Goal: Task Accomplishment & Management: Use online tool/utility

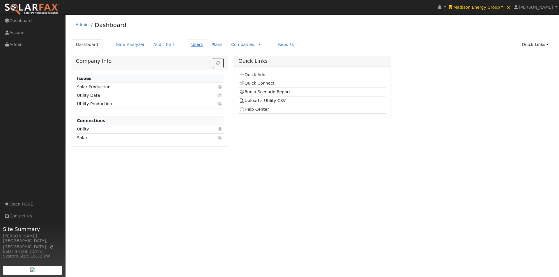
click at [187, 44] on link "Users" at bounding box center [197, 44] width 20 height 11
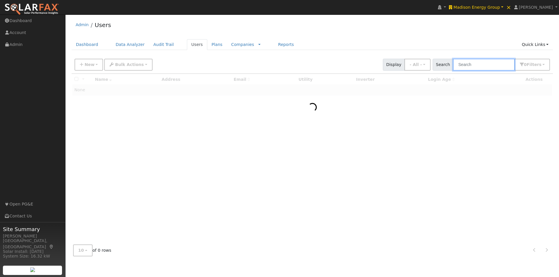
click at [470, 61] on input "text" at bounding box center [484, 65] width 62 height 12
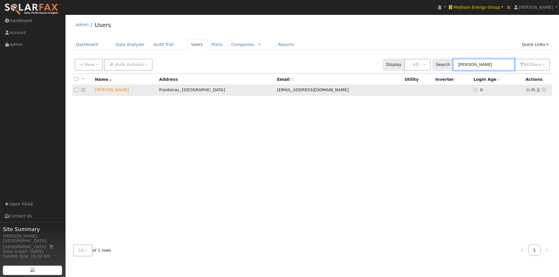
type input "jason"
click at [83, 90] on icon at bounding box center [83, 90] width 5 height 4
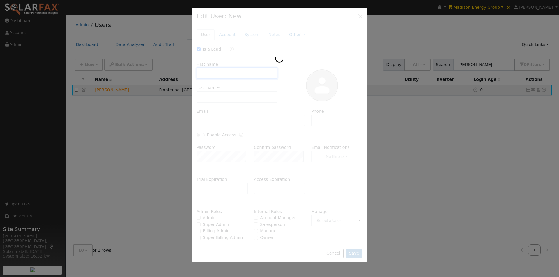
checkbox input "true"
type input "Jason"
type input "Giovannettone"
type input "JGiovannettone@sistersofmercy.org"
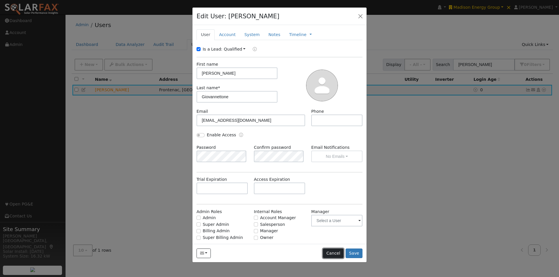
click at [336, 253] on button "Cancel" at bounding box center [333, 254] width 21 height 10
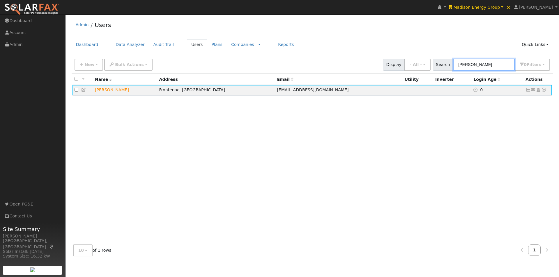
drag, startPoint x: 489, startPoint y: 63, endPoint x: 384, endPoint y: 61, distance: 104.8
click at [384, 61] on div "New Add User Quick Add Quick Connect Quick Convert Lead Bulk Actions Send Email…" at bounding box center [311, 64] width 477 height 14
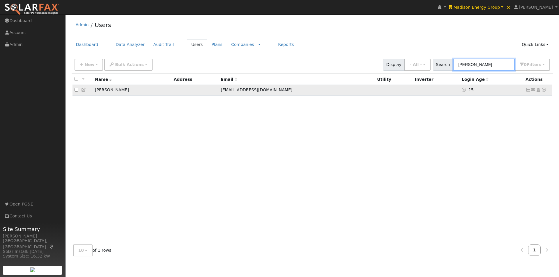
type input "ruzich"
click at [84, 90] on icon at bounding box center [83, 90] width 5 height 4
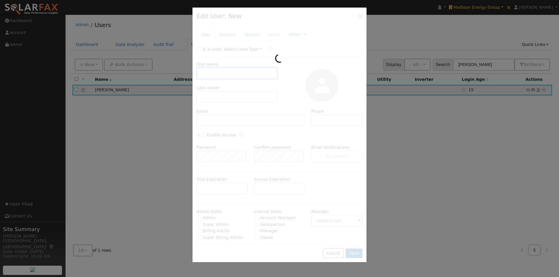
checkbox input "false"
type input "John"
type input "Ruzich"
type input "JRuzich@mercycircle.org"
type input "Default Account"
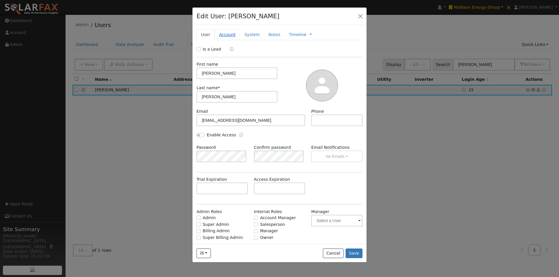
click at [219, 31] on link "Account" at bounding box center [226, 34] width 25 height 11
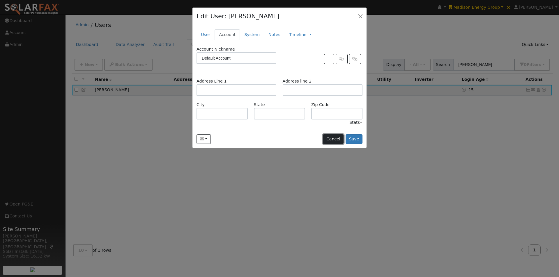
click at [333, 139] on button "Cancel" at bounding box center [333, 139] width 21 height 10
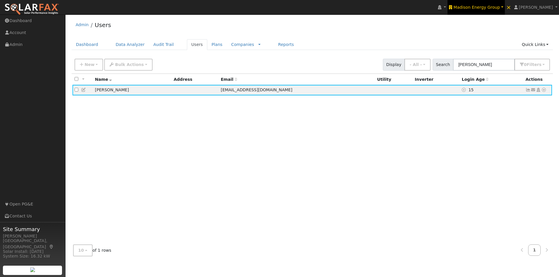
click at [487, 6] on span "Madison Energy Group" at bounding box center [476, 7] width 47 height 5
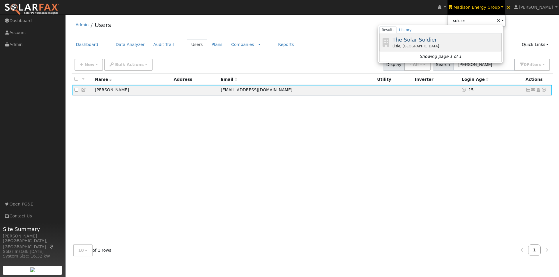
click at [410, 42] on span "The Solar Soldier" at bounding box center [414, 40] width 45 height 6
type input "The Solar Soldier"
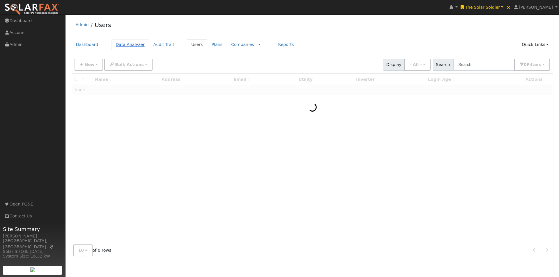
click at [120, 44] on link "Data Analyzer" at bounding box center [130, 44] width 38 height 11
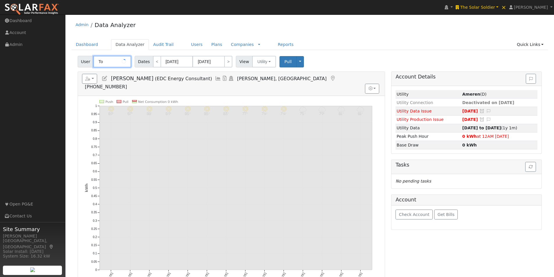
type input "T"
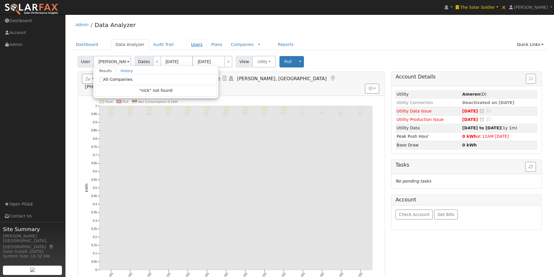
click at [187, 43] on link "Users" at bounding box center [197, 44] width 20 height 11
type input "Todd Roach"
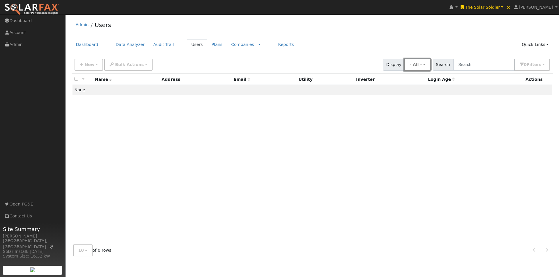
click at [428, 64] on button "- All -" at bounding box center [417, 65] width 26 height 12
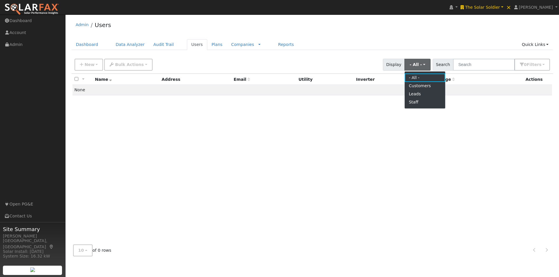
click at [388, 30] on div "Admin Users" at bounding box center [312, 26] width 481 height 18
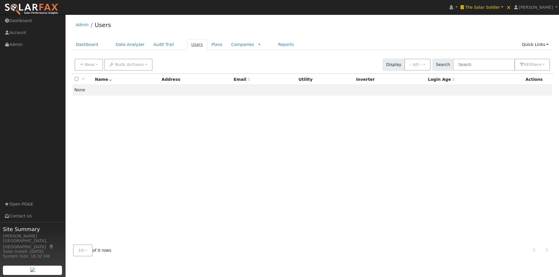
drag, startPoint x: 186, startPoint y: 44, endPoint x: 300, endPoint y: 38, distance: 113.9
click at [187, 44] on link "Users" at bounding box center [197, 44] width 20 height 11
click at [426, 65] on button "- All -" at bounding box center [417, 65] width 26 height 12
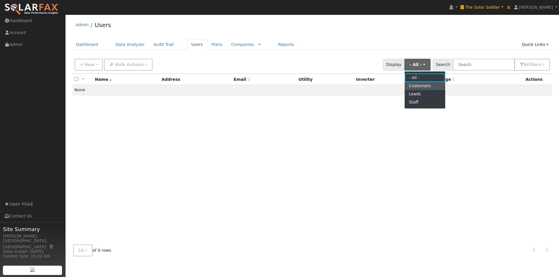
click at [421, 86] on link "Customers" at bounding box center [424, 86] width 40 height 8
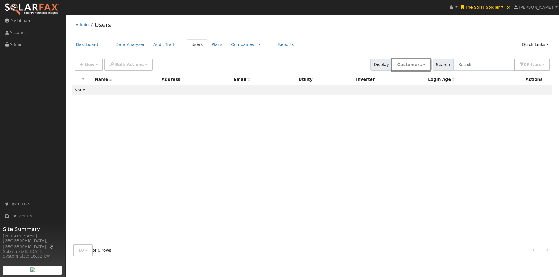
click at [427, 63] on button "Customers" at bounding box center [411, 65] width 38 height 12
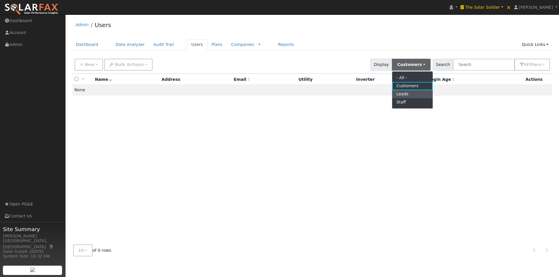
click at [410, 96] on link "Leads" at bounding box center [412, 94] width 40 height 8
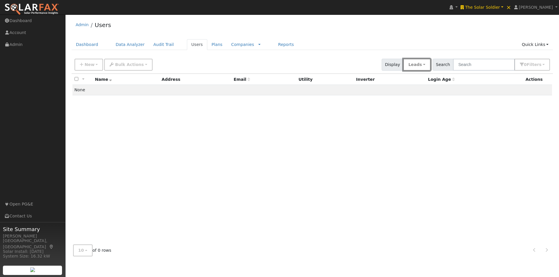
click at [428, 65] on button "Leads" at bounding box center [416, 65] width 27 height 12
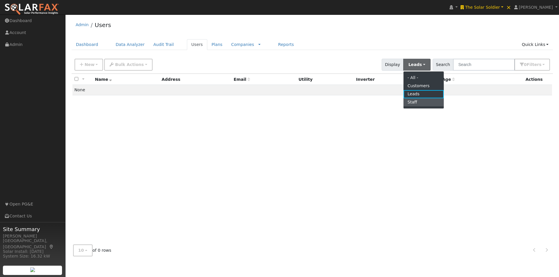
click at [421, 102] on link "Staff" at bounding box center [423, 102] width 40 height 8
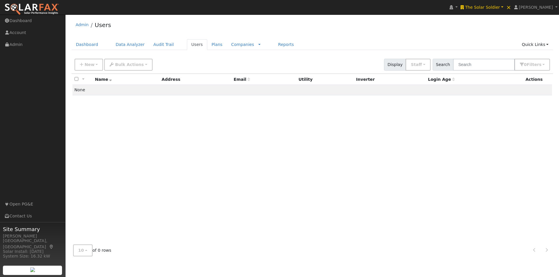
click at [379, 25] on div "Admin Users" at bounding box center [312, 26] width 481 height 18
click at [536, 9] on span "[PERSON_NAME]" at bounding box center [535, 7] width 34 height 5
click at [529, 83] on link "Log Out" at bounding box center [535, 84] width 48 height 8
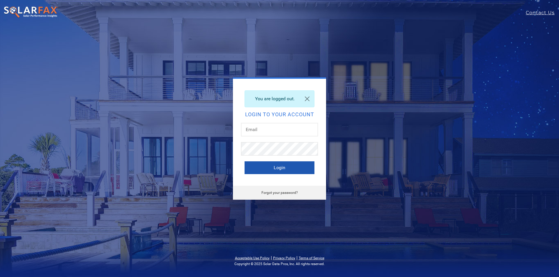
type input "[PERSON_NAME][EMAIL_ADDRESS][DOMAIN_NAME]"
drag, startPoint x: 256, startPoint y: 166, endPoint x: 329, endPoint y: 130, distance: 81.3
click at [259, 166] on button "Login" at bounding box center [279, 167] width 70 height 13
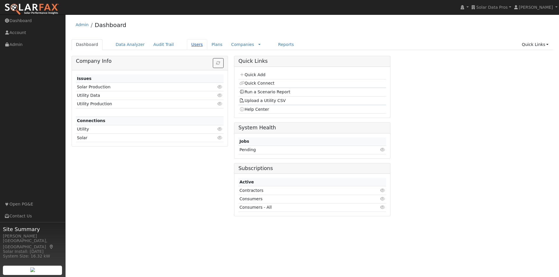
click at [191, 44] on link "Users" at bounding box center [197, 44] width 20 height 11
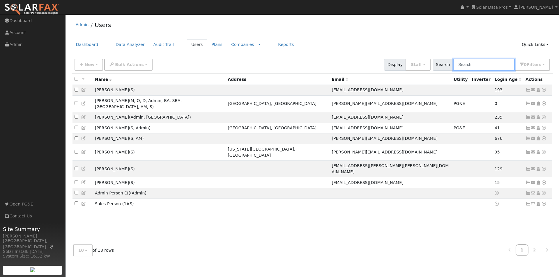
drag, startPoint x: 487, startPoint y: 66, endPoint x: 484, endPoint y: 64, distance: 3.4
click at [485, 65] on input "text" at bounding box center [484, 65] width 62 height 12
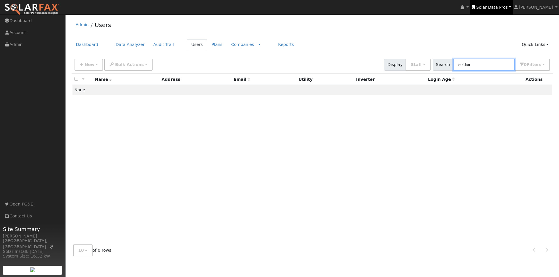
type input "soldier"
click at [499, 7] on span "Solar Data Pros" at bounding box center [491, 7] width 31 height 5
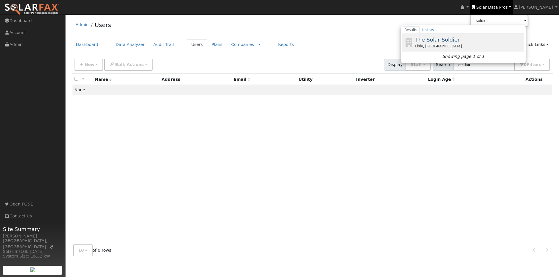
click at [448, 38] on span "The Solar Soldier" at bounding box center [437, 40] width 45 height 6
type input "The Solar Soldier"
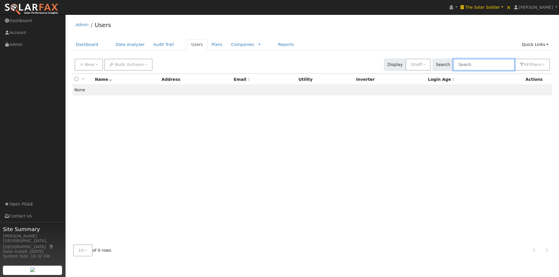
click at [487, 64] on input "text" at bounding box center [484, 65] width 62 height 12
type input "[PERSON_NAME]"
click at [541, 62] on button "0 Filter s" at bounding box center [531, 65] width 35 height 12
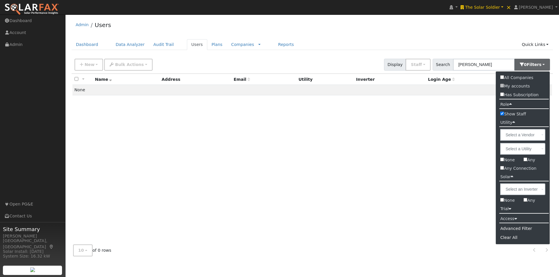
click at [502, 77] on input "All Companies" at bounding box center [502, 77] width 4 height 4
click at [502, 113] on input "Show Staff" at bounding box center [502, 114] width 4 height 4
checkbox input "false"
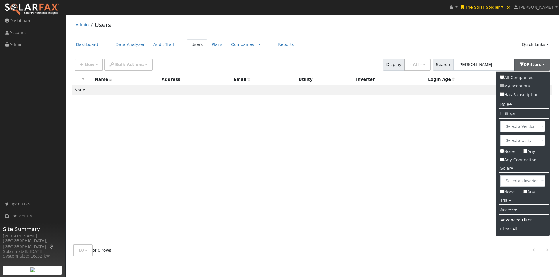
click at [448, 32] on div "Admin Users" at bounding box center [312, 26] width 481 height 18
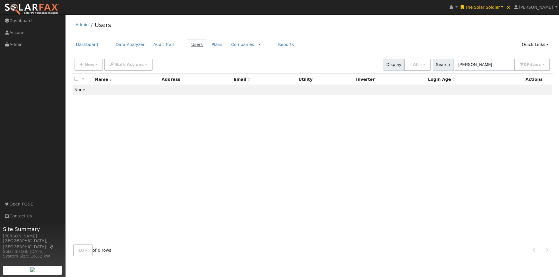
click at [187, 45] on link "Users" at bounding box center [197, 44] width 20 height 11
click at [536, 66] on span "Filter s" at bounding box center [533, 64] width 15 height 5
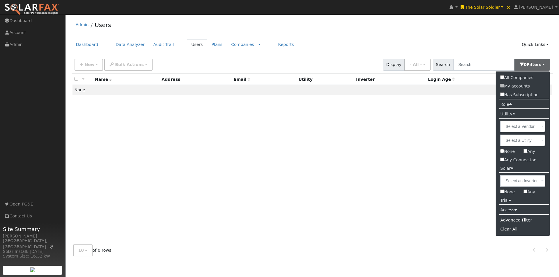
click at [356, 181] on div "All None All on page None on page Name Address Email Utility Inverter Login Age…" at bounding box center [312, 157] width 481 height 166
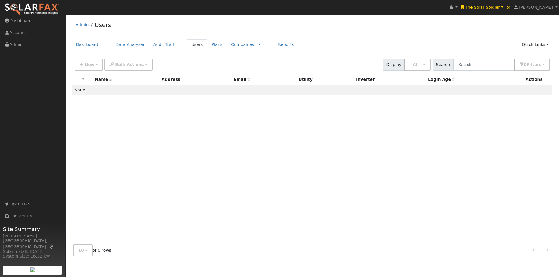
click at [340, 23] on div "Admin Users" at bounding box center [312, 26] width 481 height 18
click at [125, 42] on link "Data Analyzer" at bounding box center [130, 44] width 38 height 11
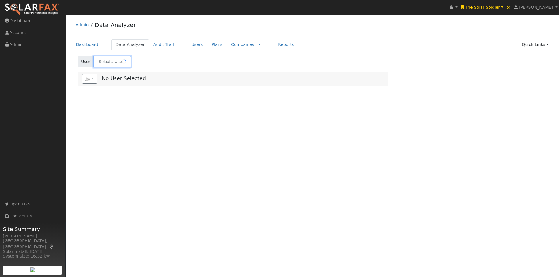
type input "[PERSON_NAME]"
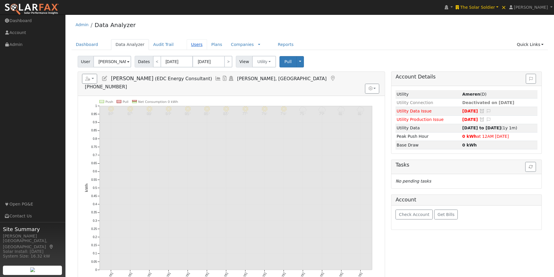
click at [188, 42] on link "Users" at bounding box center [197, 44] width 20 height 11
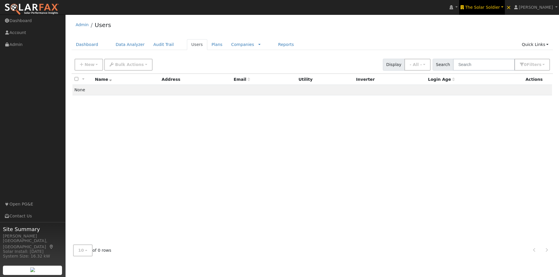
click at [495, 5] on span "The Solar Soldier" at bounding box center [482, 7] width 35 height 5
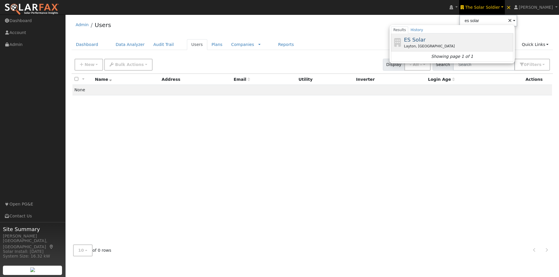
click at [422, 40] on span "ES Solar" at bounding box center [414, 40] width 22 height 6
type input "ES Solar"
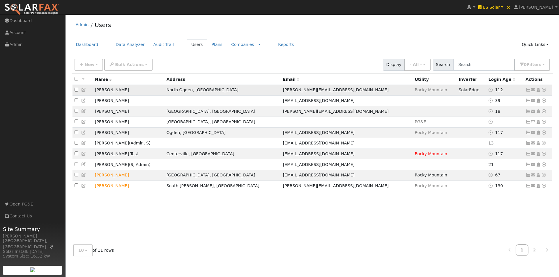
click at [544, 89] on icon at bounding box center [543, 90] width 5 height 4
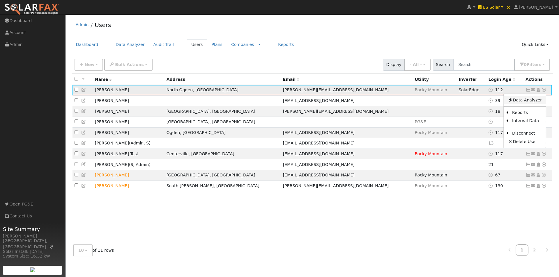
click at [522, 100] on link "Data Analyzer" at bounding box center [524, 100] width 42 height 8
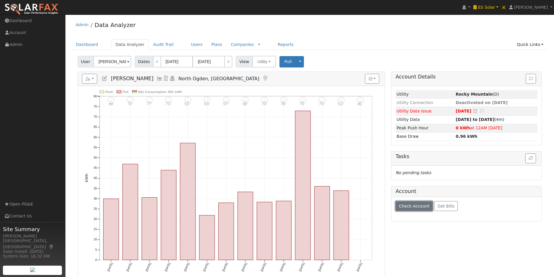
click at [416, 209] on span "Check Account" at bounding box center [414, 206] width 31 height 5
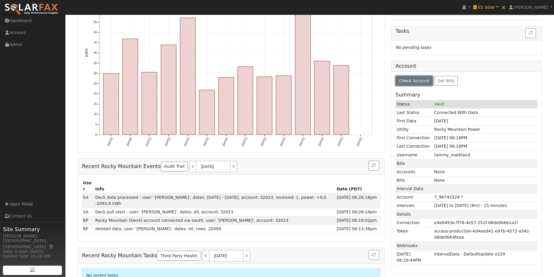
scroll to position [130, 0]
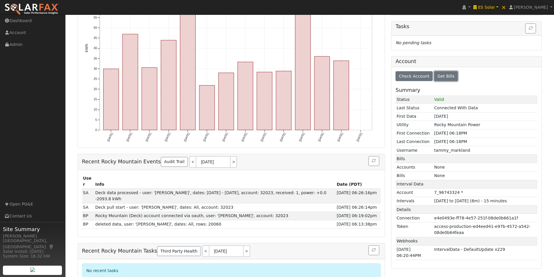
click at [444, 79] on span "Get Bills" at bounding box center [446, 76] width 17 height 5
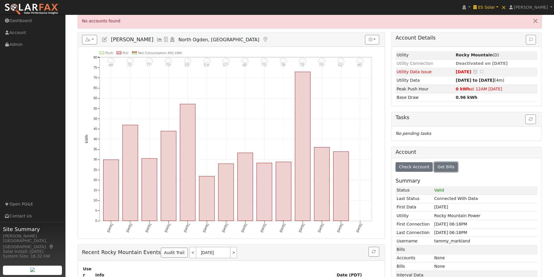
scroll to position [0, 0]
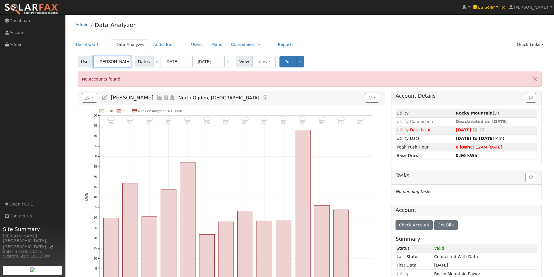
click at [121, 61] on input "[PERSON_NAME]" at bounding box center [112, 62] width 38 height 12
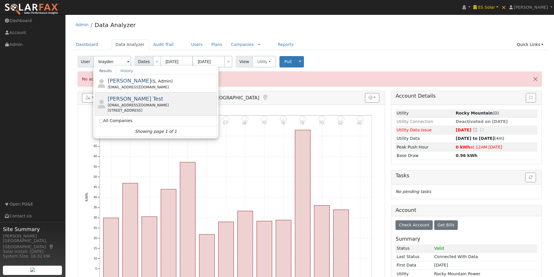
click at [116, 97] on span "Brayden Macfarlane Test" at bounding box center [136, 99] width 56 height 6
type input "Brayden Macfarlane Test"
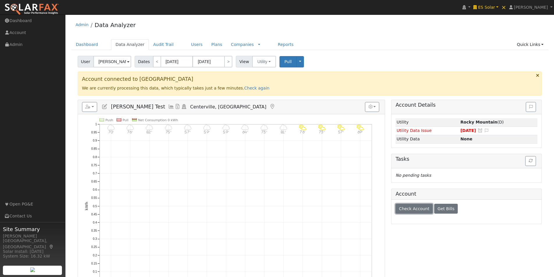
click at [418, 209] on span "Check Account" at bounding box center [414, 209] width 31 height 5
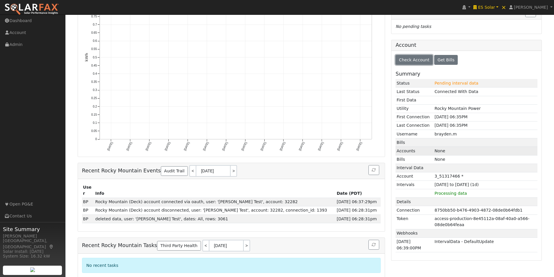
scroll to position [150, 0]
click at [444, 63] on button "Get Bills" at bounding box center [446, 59] width 24 height 10
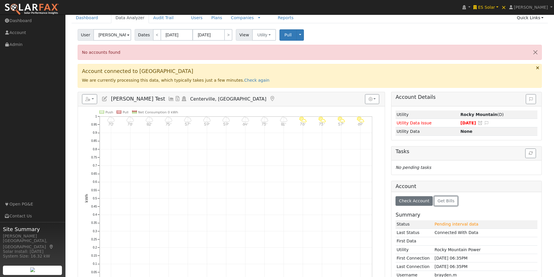
scroll to position [0, 0]
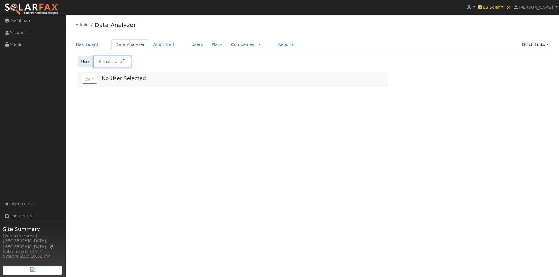
type input "[PERSON_NAME]"
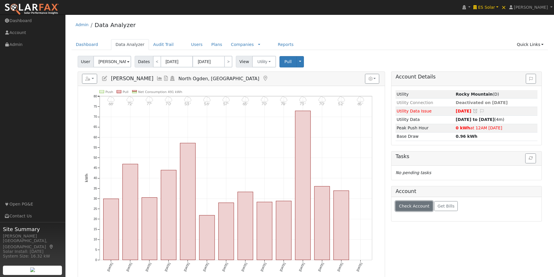
click at [415, 204] on span "Check Account" at bounding box center [414, 206] width 31 height 5
